Goal: Transaction & Acquisition: Purchase product/service

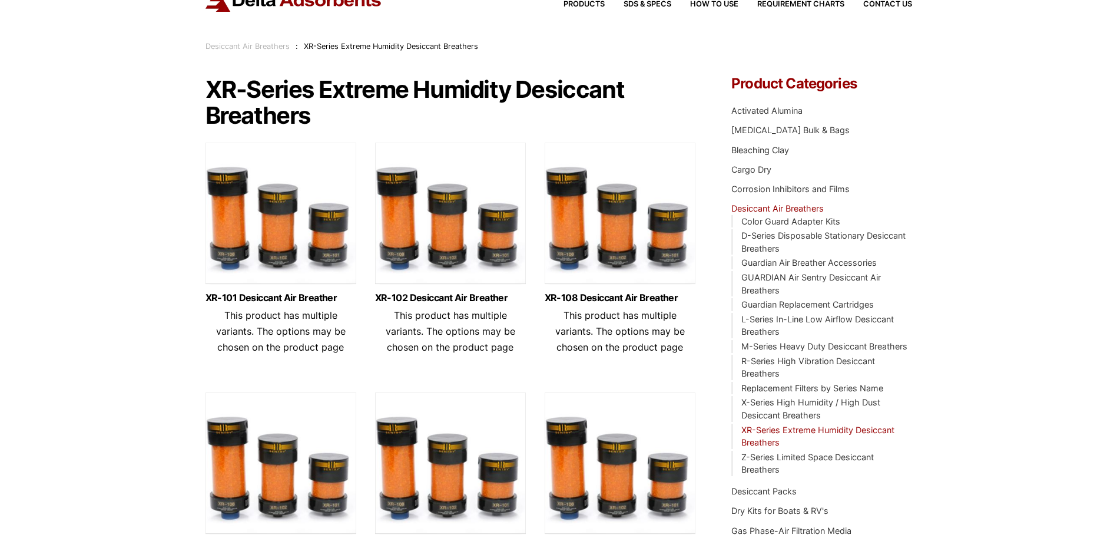
scroll to position [177, 0]
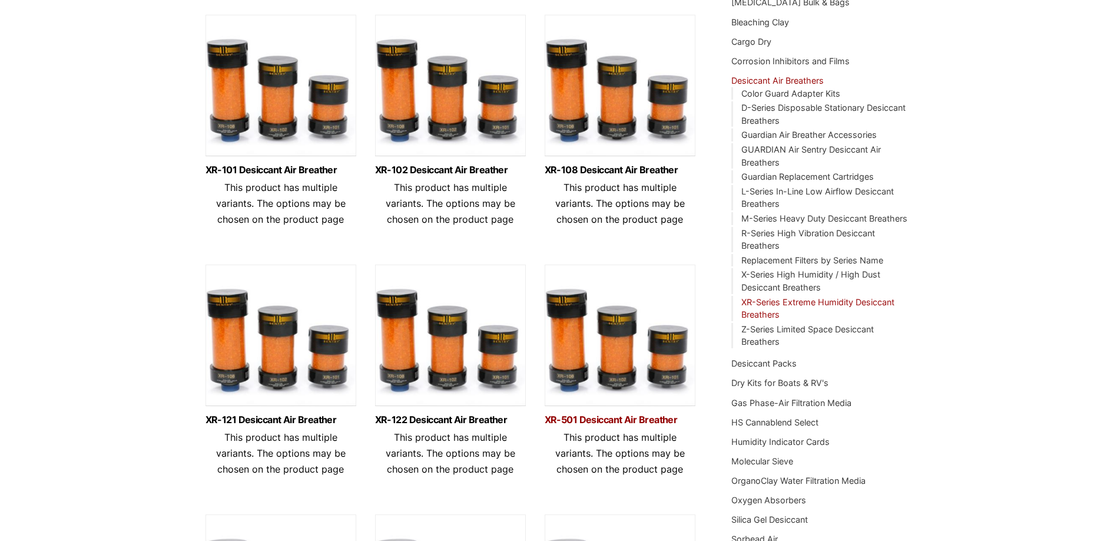
click at [614, 419] on link "XR-501 Desiccant Air Breather" at bounding box center [620, 420] width 151 height 10
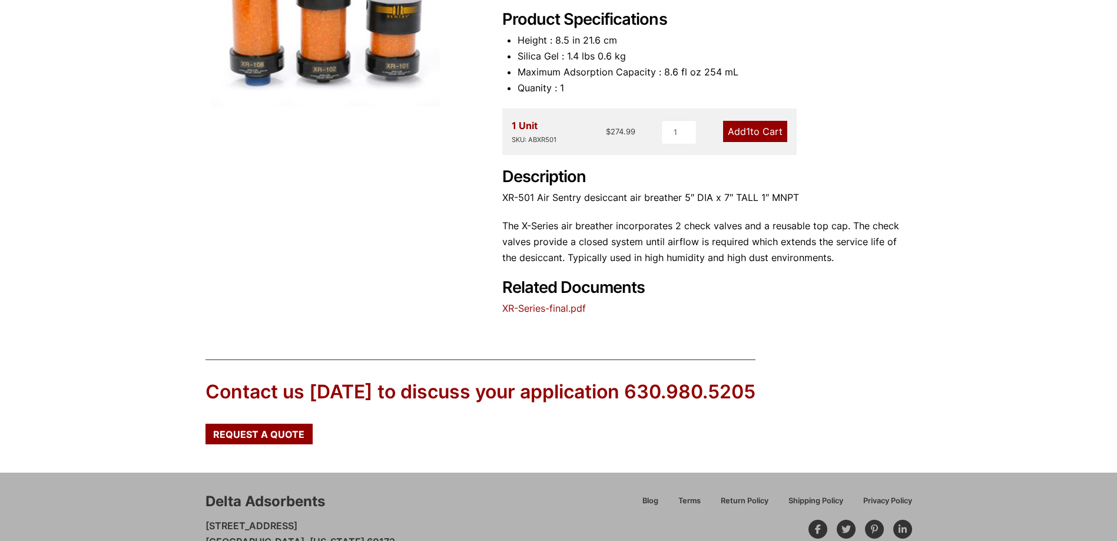
scroll to position [90, 0]
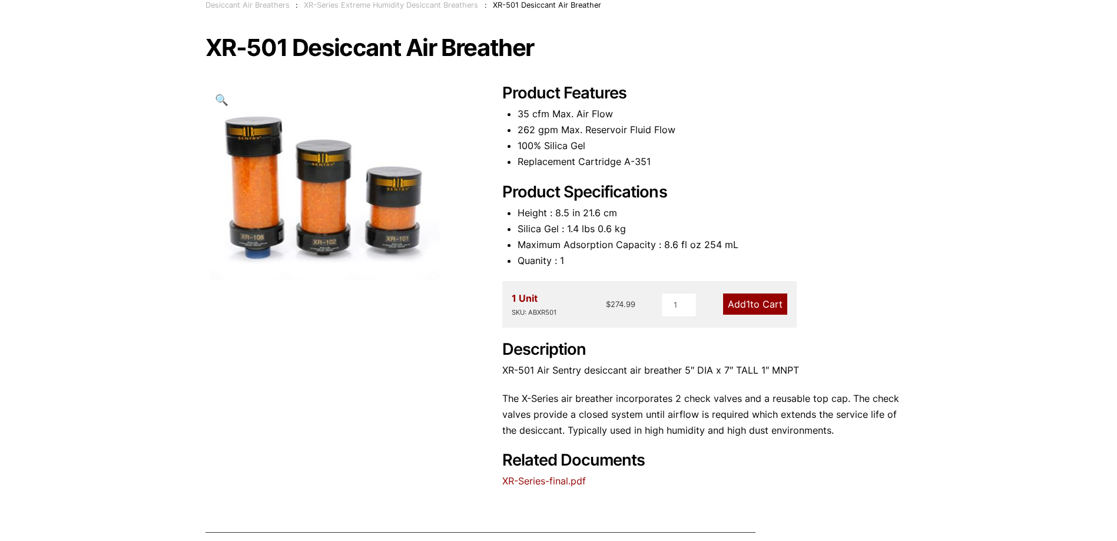
click at [397, 197] on img at bounding box center [328, 185] width 244 height 202
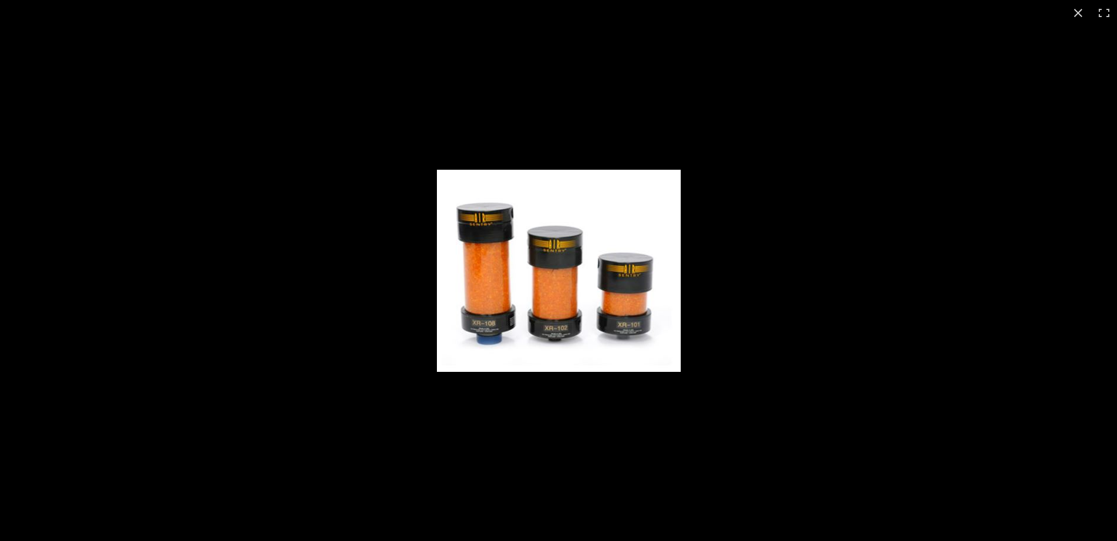
click at [437, 170] on img at bounding box center [559, 271] width 244 height 202
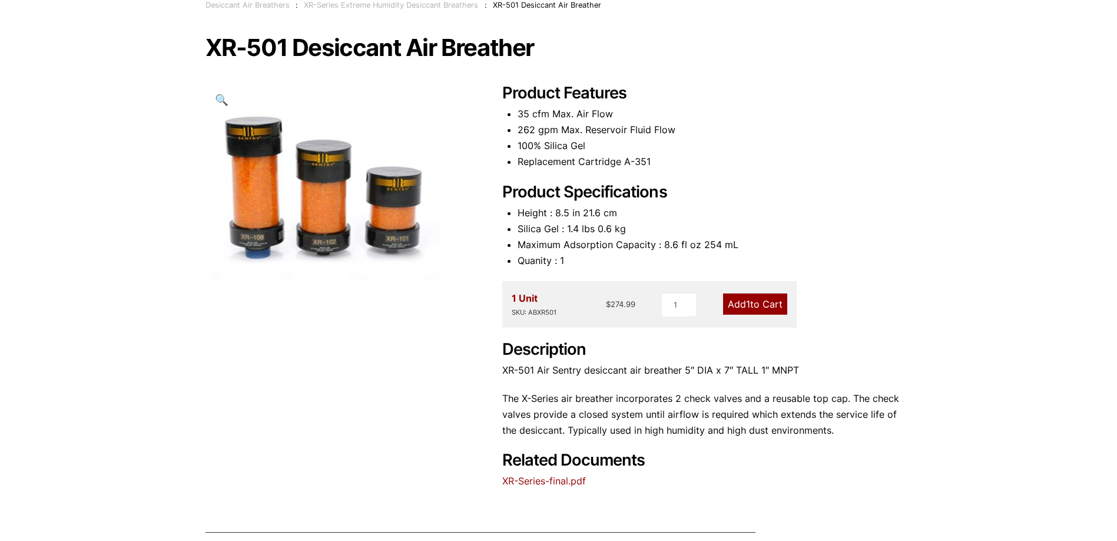
click at [0, 0] on img at bounding box center [0, 0] width 0 height 0
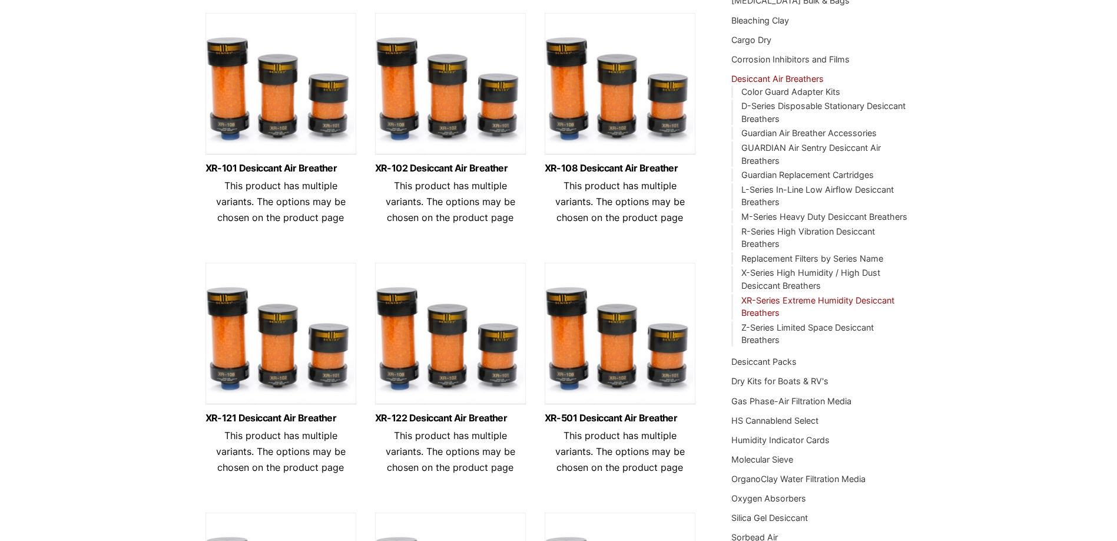
scroll to position [120, 0]
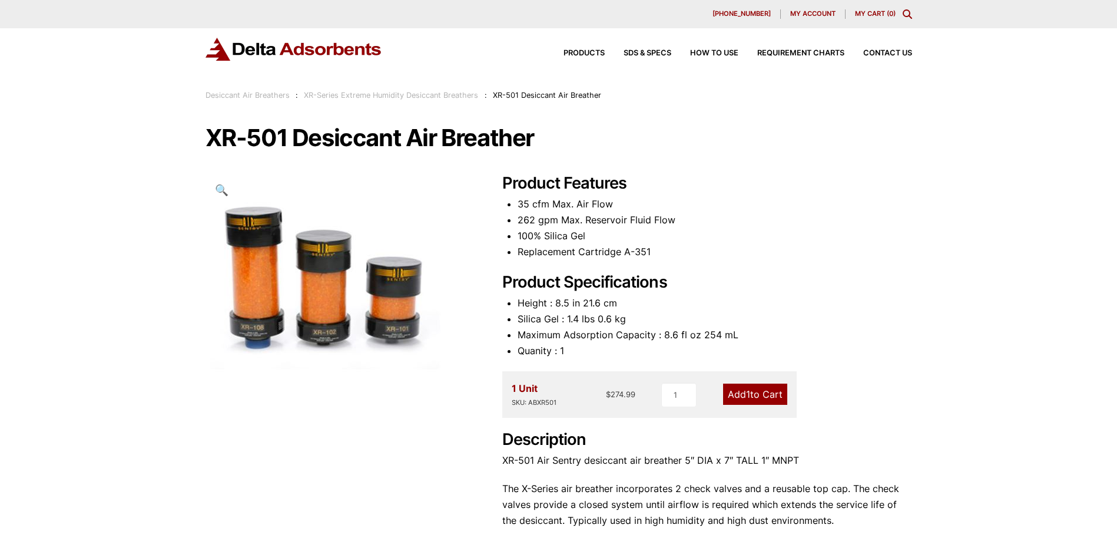
click at [980, 394] on div "Our website has detected that you are using an outdated browser that will preve…" at bounding box center [558, 432] width 1117 height 864
